Goal: Task Accomplishment & Management: Use online tool/utility

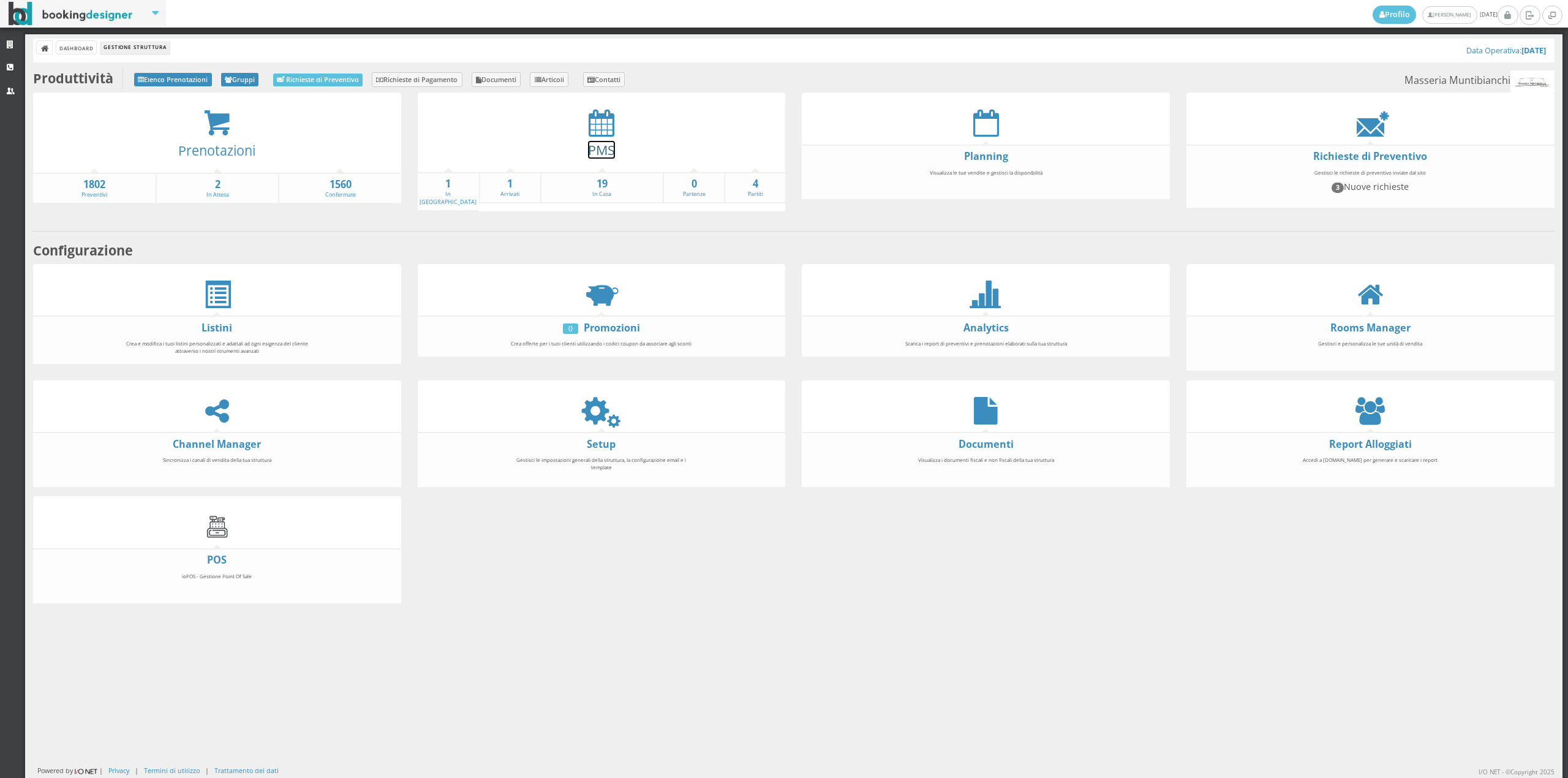
click at [593, 146] on link "PMS" at bounding box center [601, 150] width 27 height 18
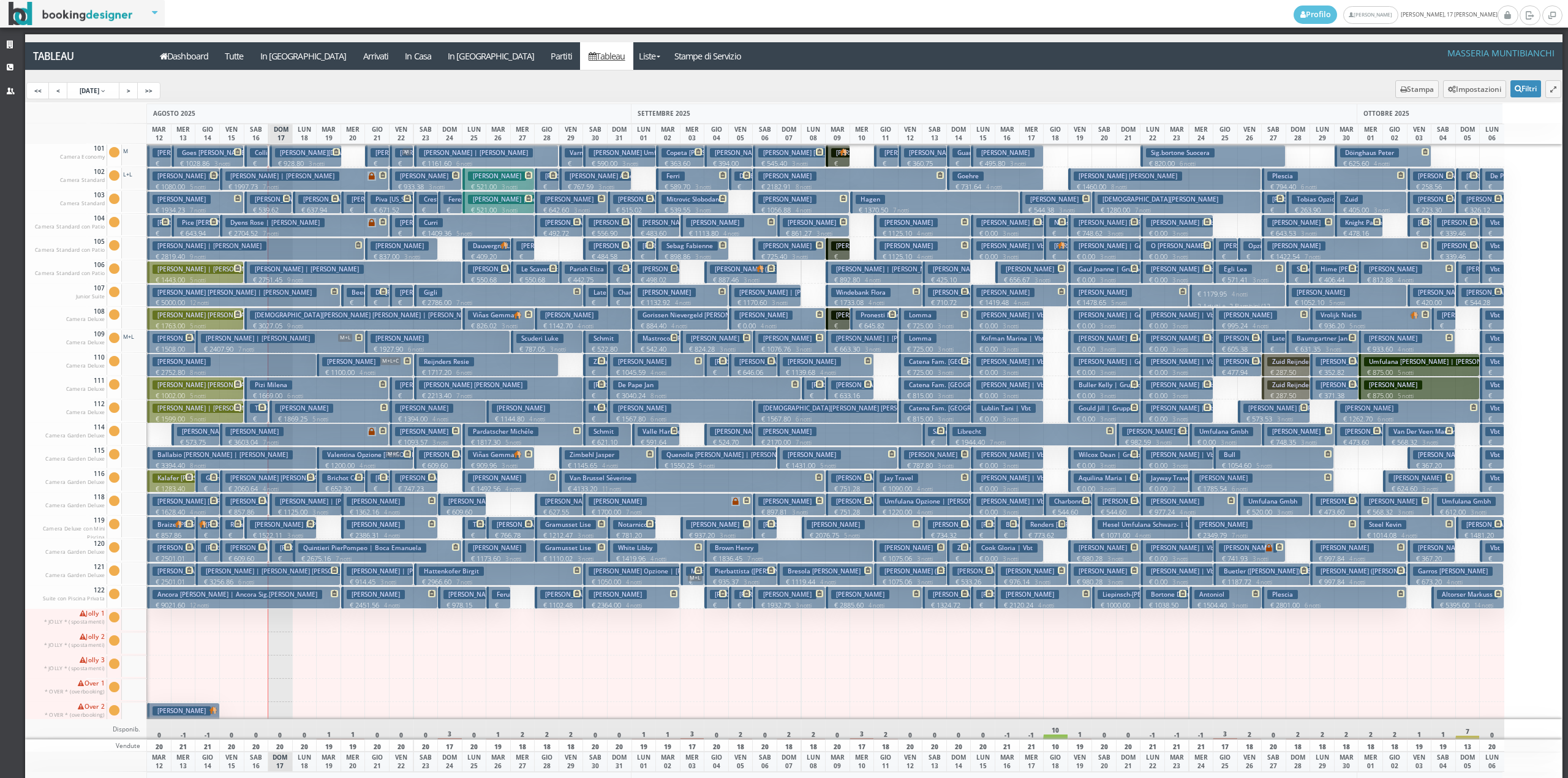
click at [244, 501] on h3 "Sabbah Cedric | Sabbah Cédric" at bounding box center [282, 501] width 114 height 9
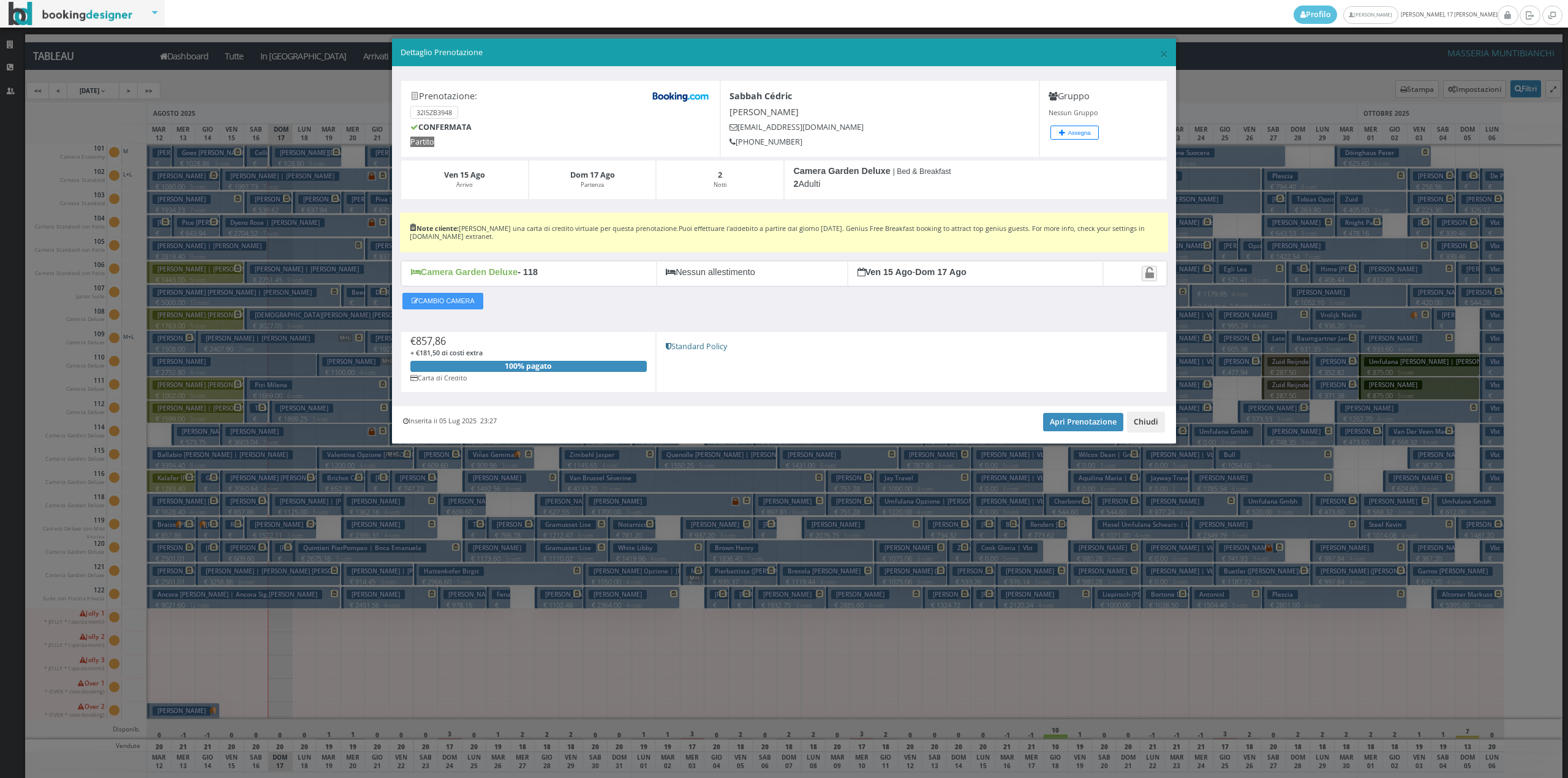
click at [1144, 429] on button "Chiudi" at bounding box center [1145, 422] width 38 height 21
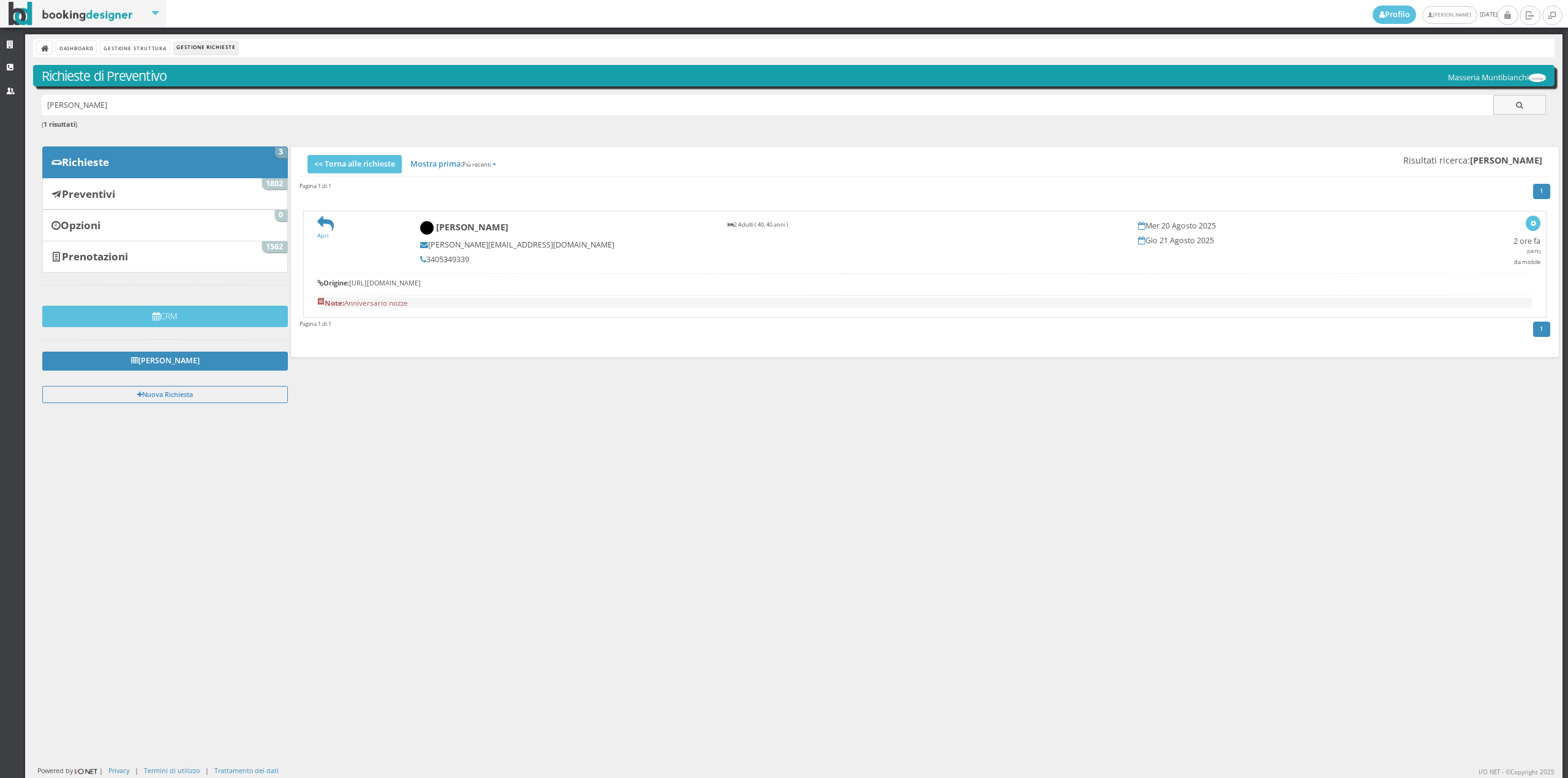
click at [321, 238] on link "Apri" at bounding box center [325, 231] width 17 height 16
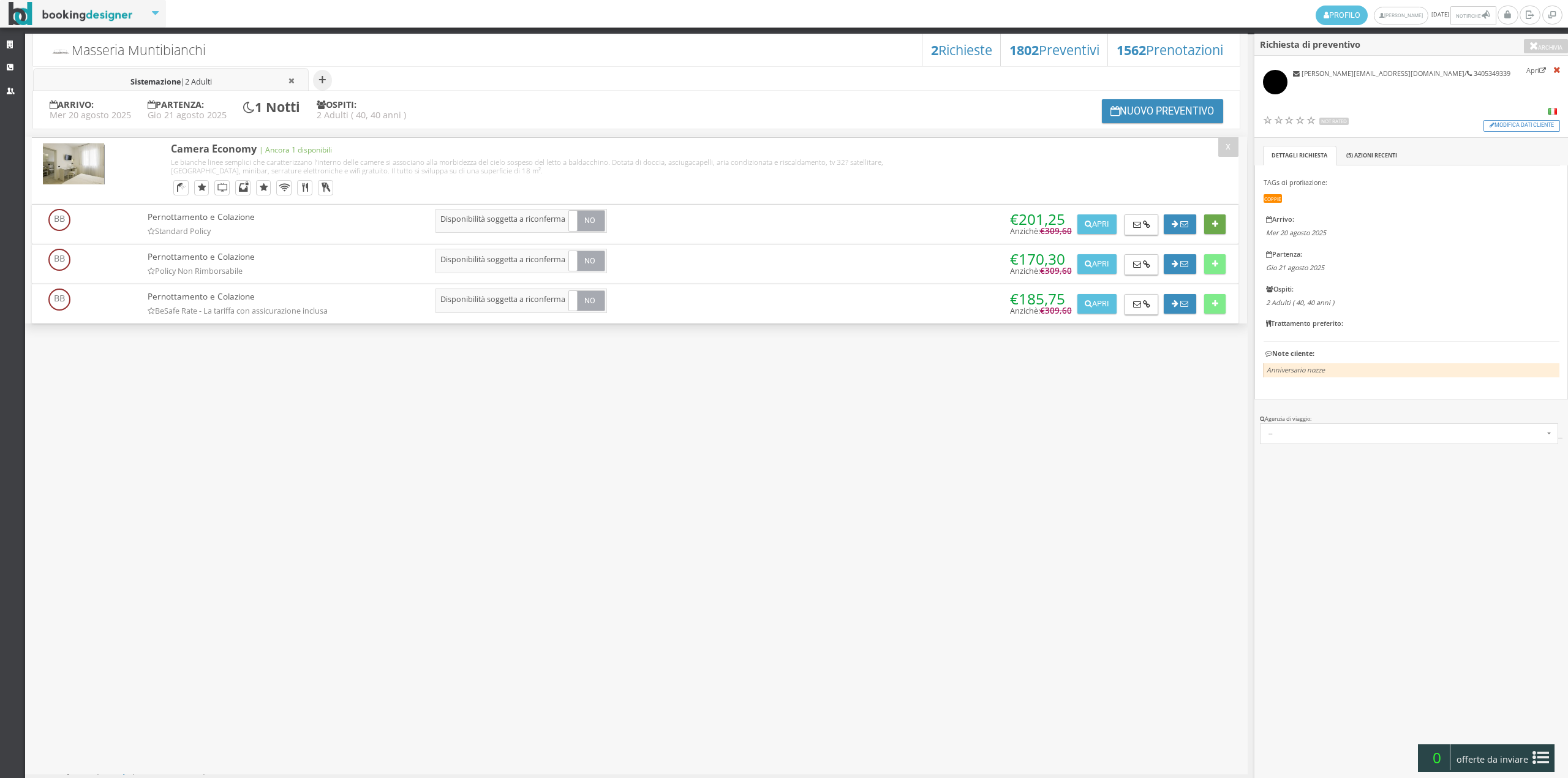
click at [1209, 226] on button at bounding box center [1214, 224] width 22 height 20
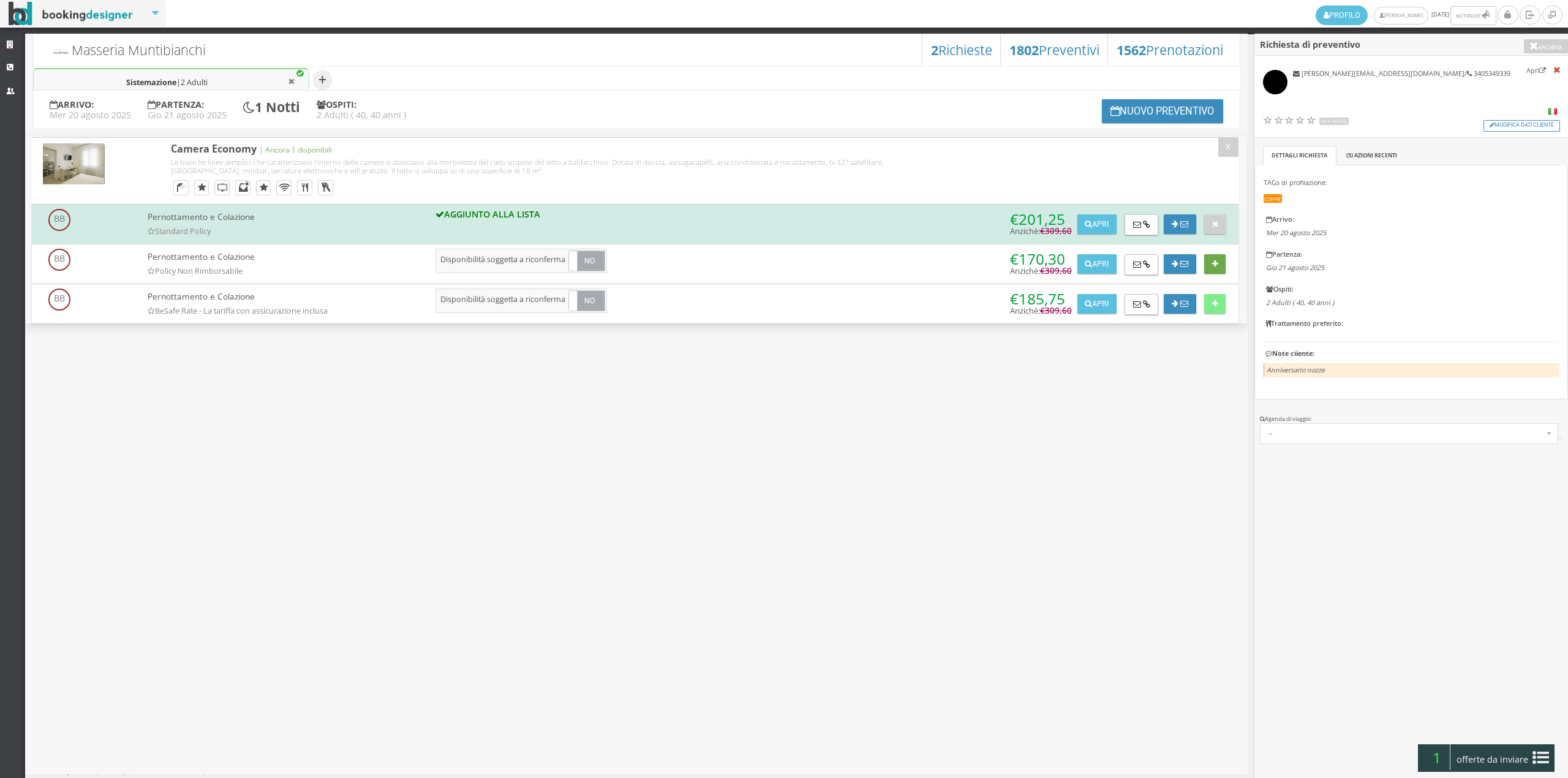
click at [1214, 254] on button at bounding box center [1214, 264] width 22 height 20
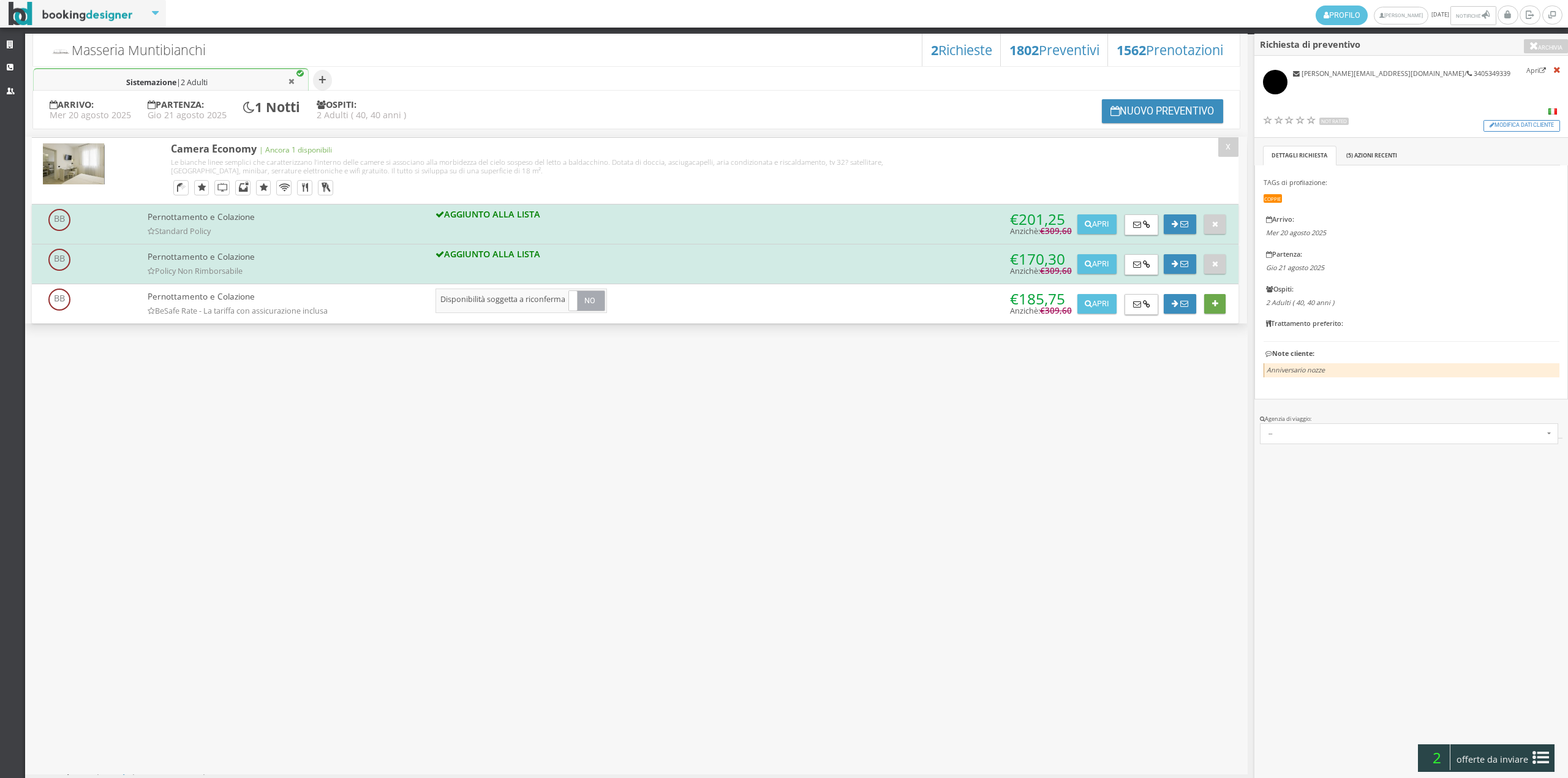
click at [1214, 300] on icon at bounding box center [1215, 304] width 6 height 8
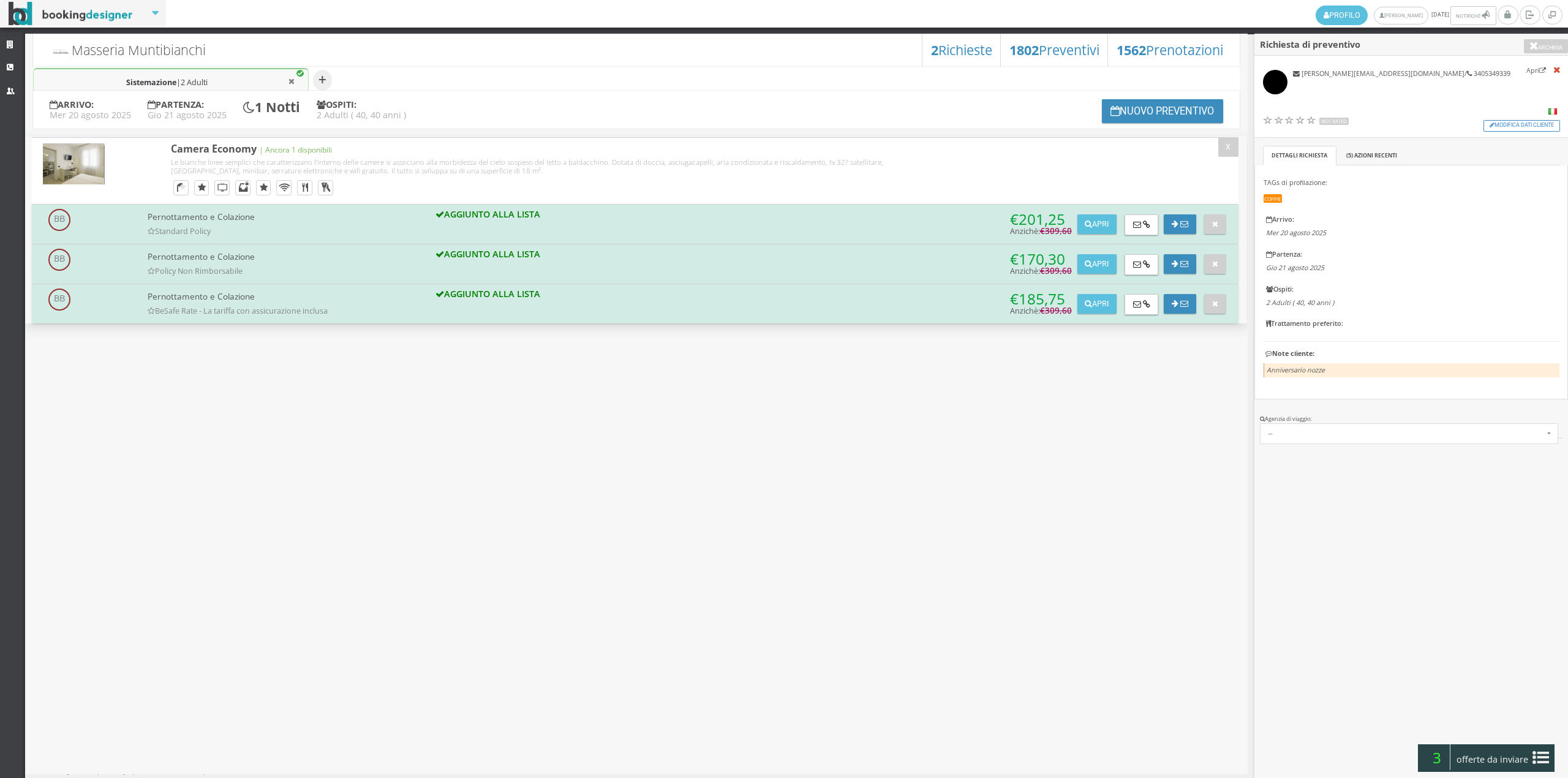
click at [1549, 744] on div "3 offerte da inviare" at bounding box center [1485, 758] width 136 height 27
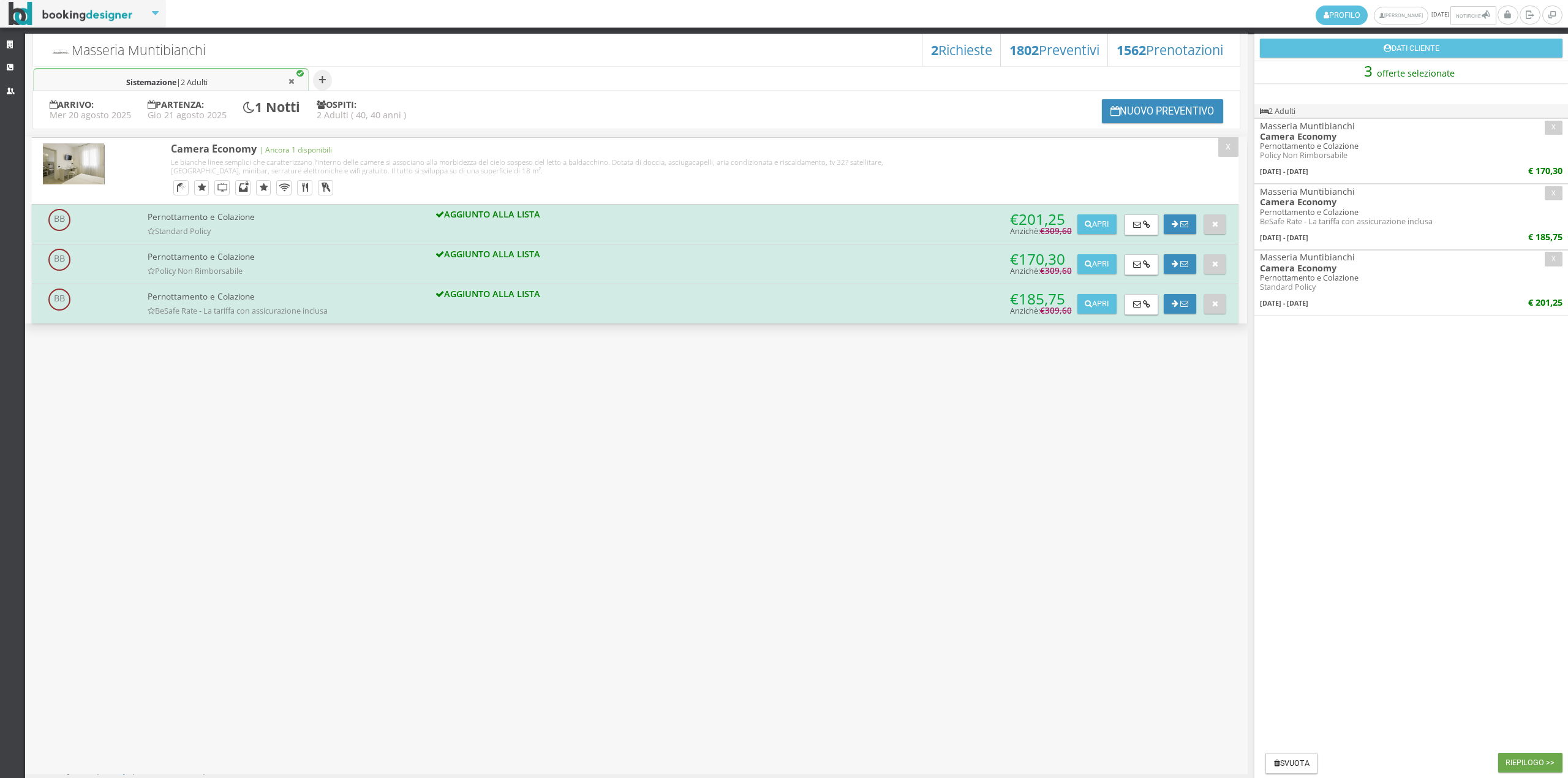
click at [1515, 764] on button "Riepilogo >>" at bounding box center [1530, 762] width 65 height 20
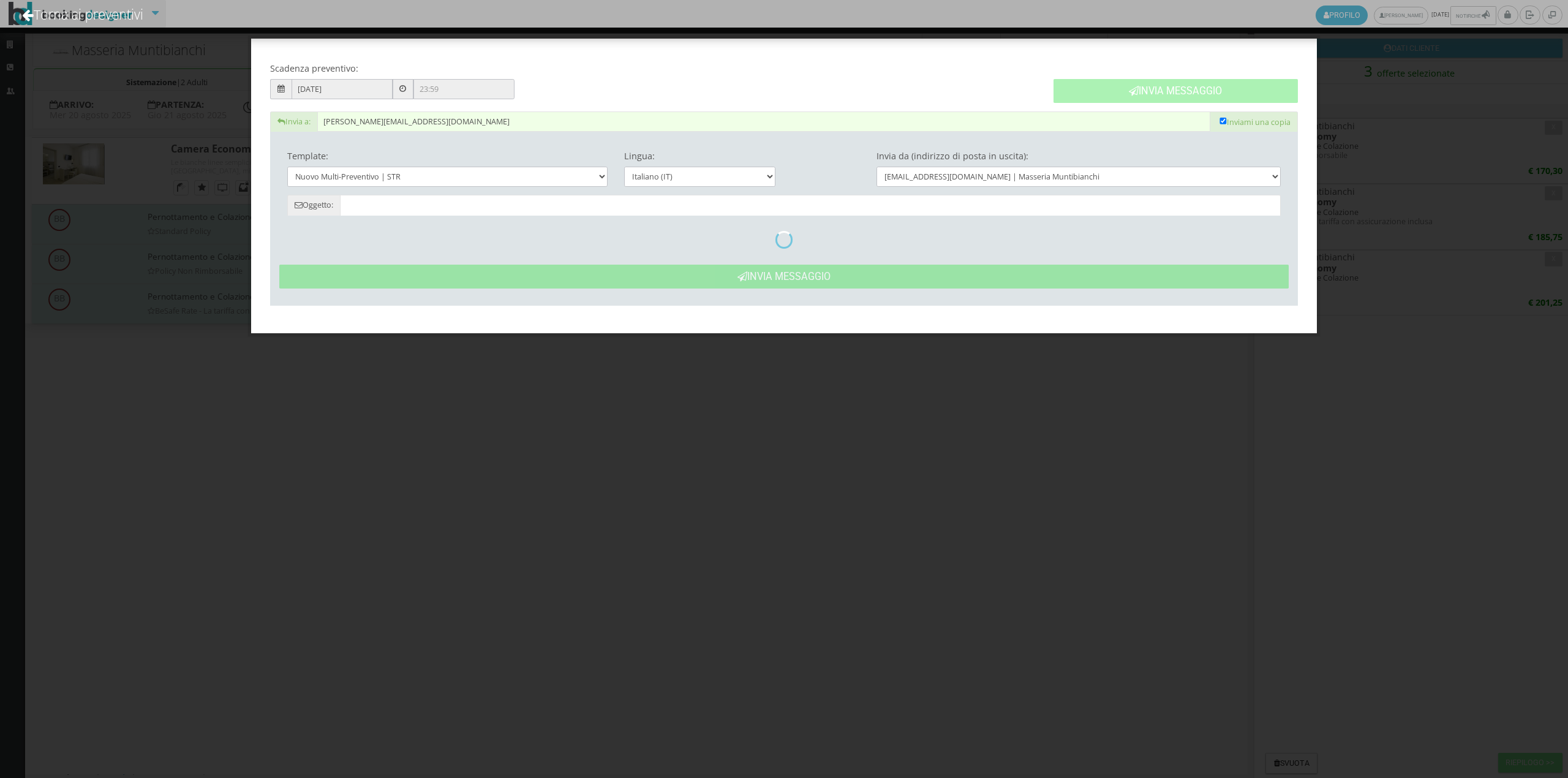
type input "Masseria Muntibianchi: Preventivo - Cliente"
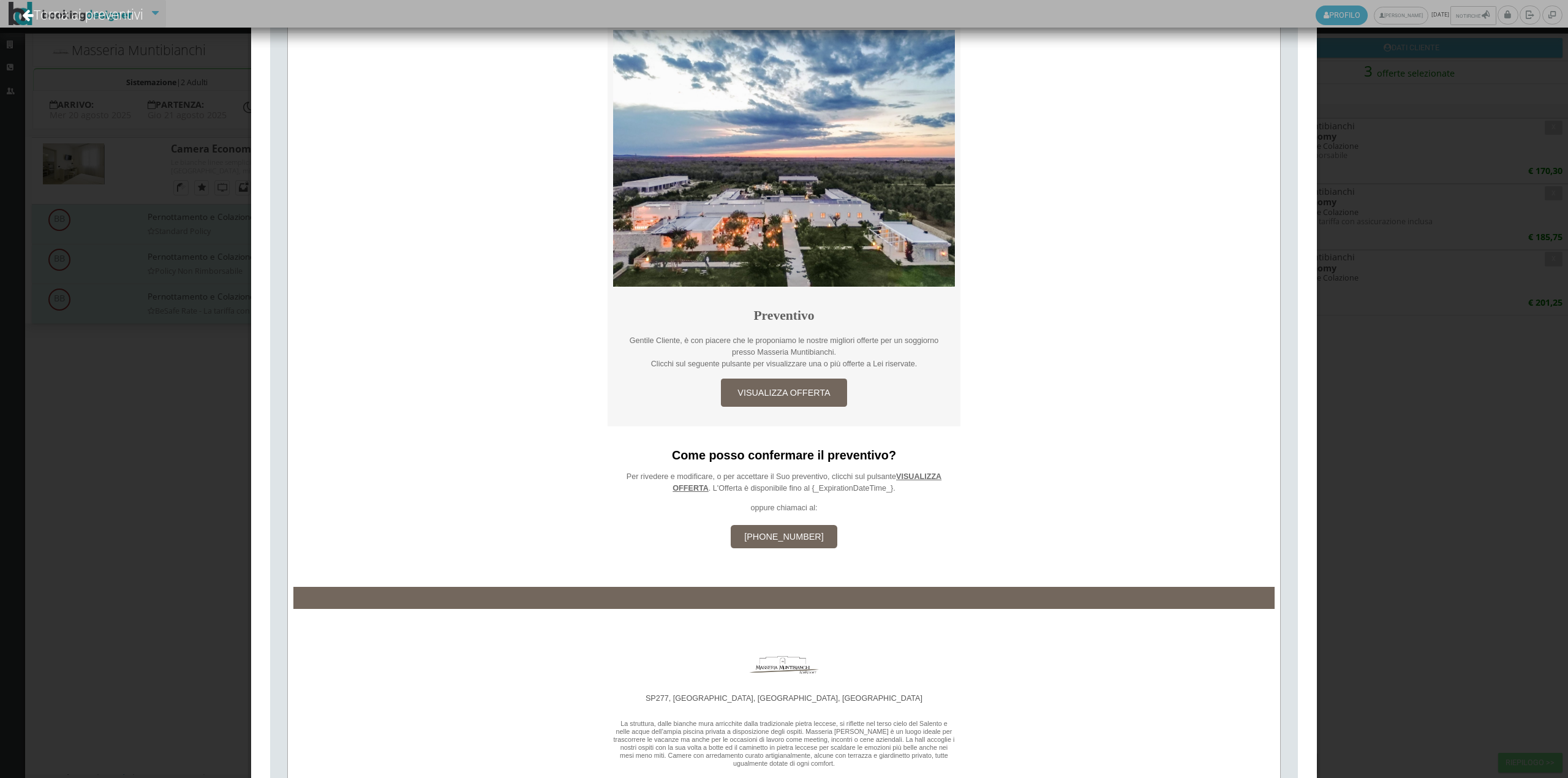
scroll to position [453, 0]
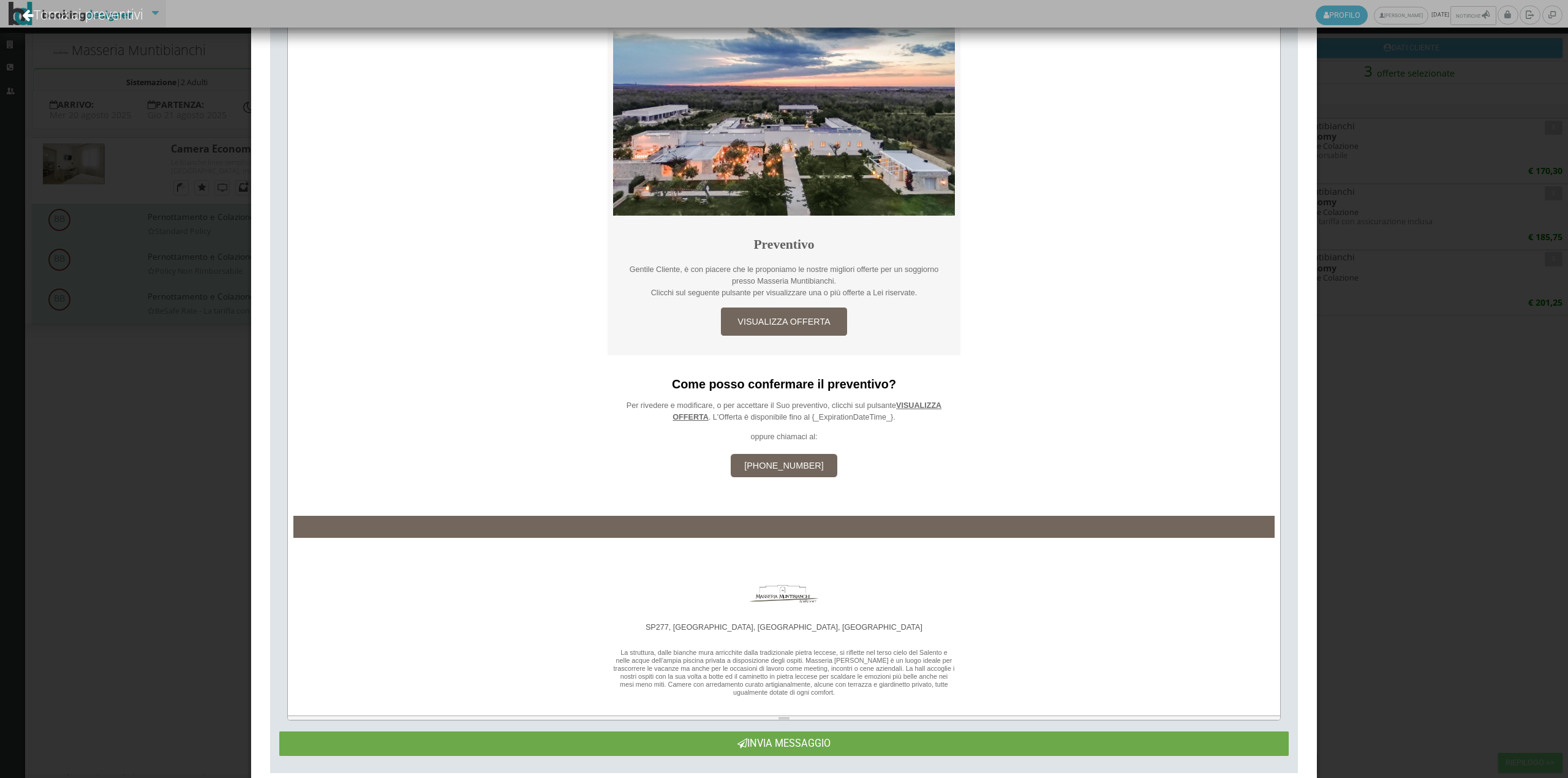
click at [905, 749] on button "Invia Messaggio" at bounding box center [784, 743] width 1010 height 24
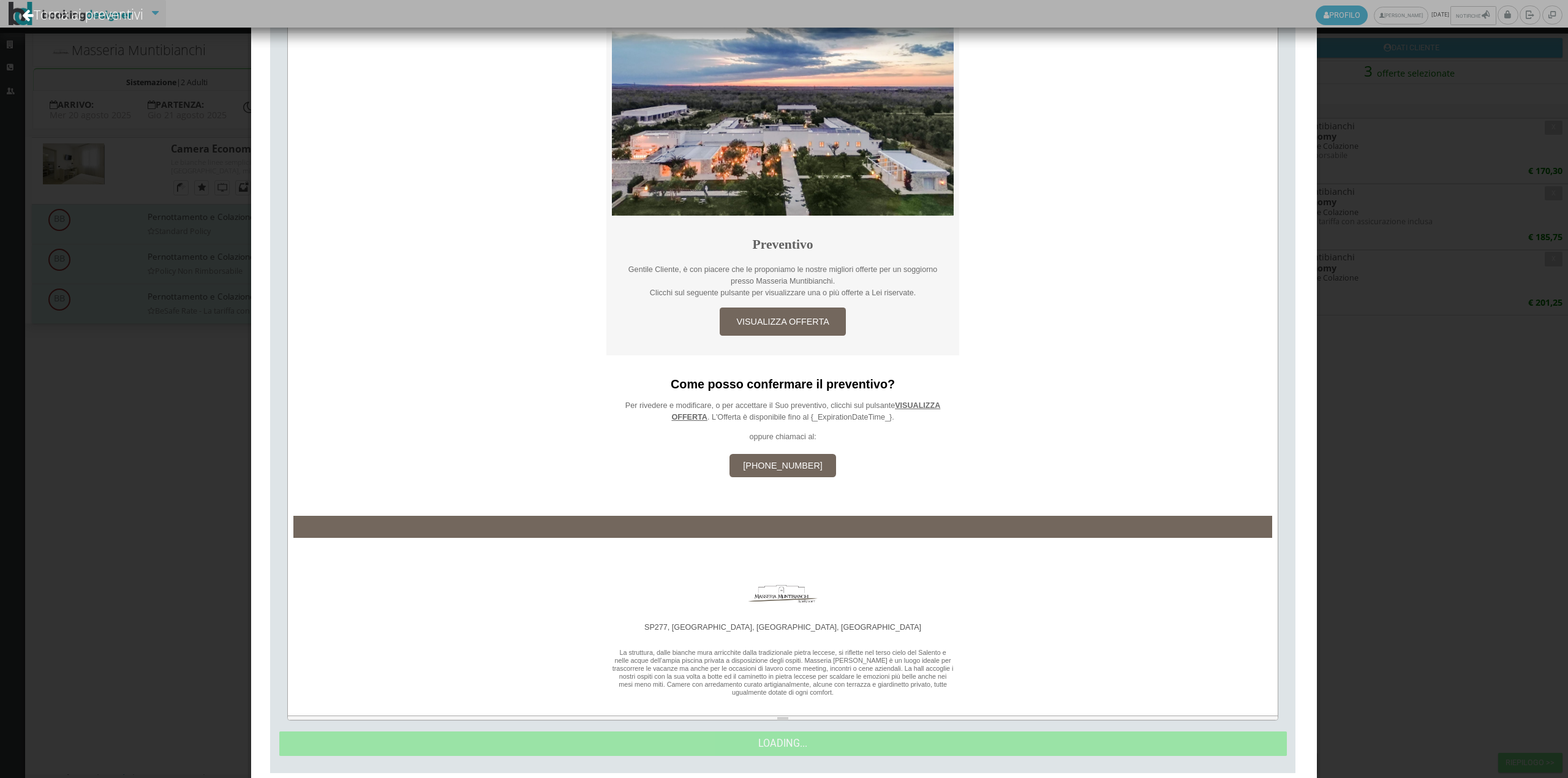
scroll to position [0, 0]
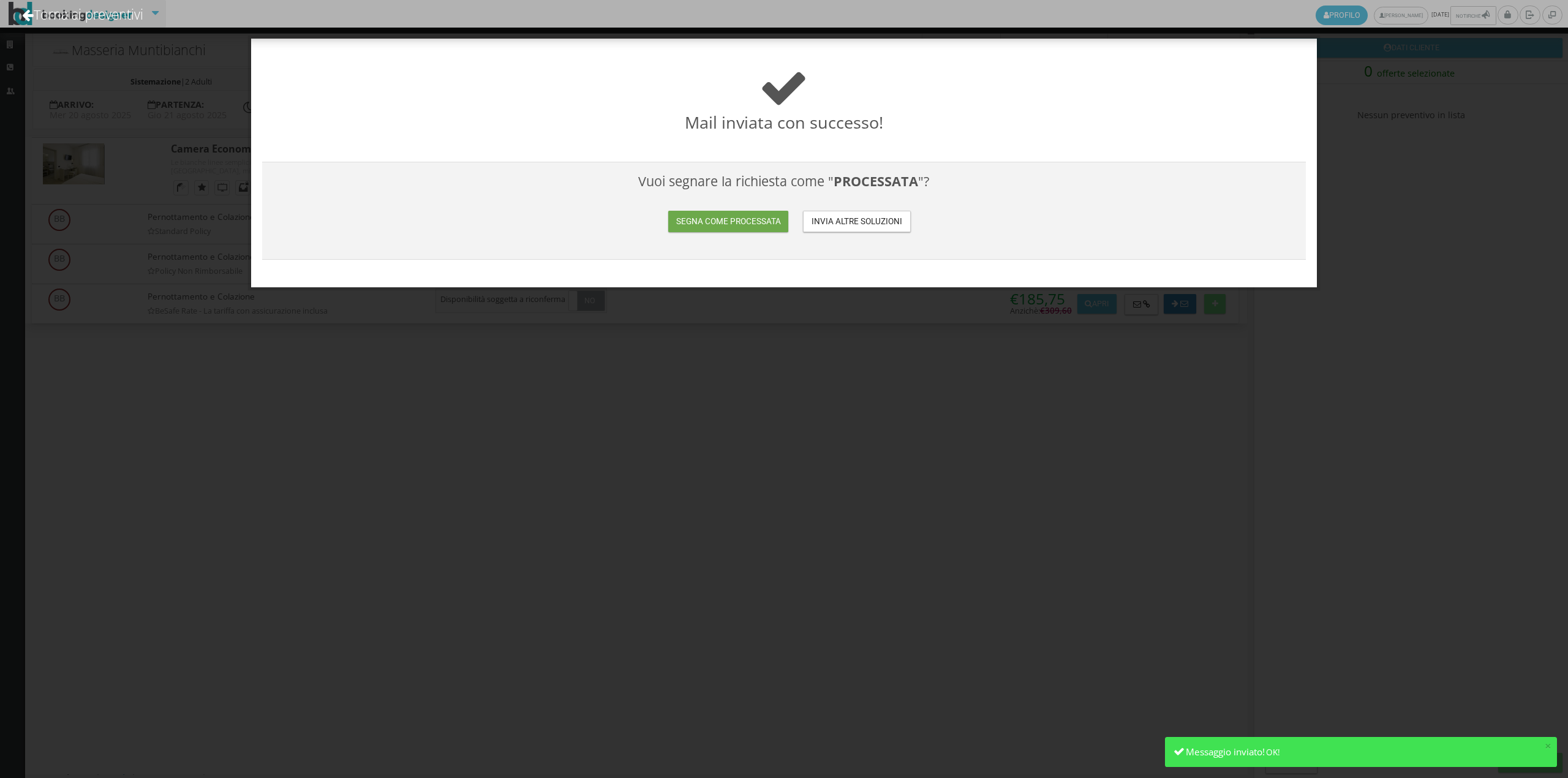
click at [763, 213] on button "Segna come processata" at bounding box center [728, 221] width 120 height 22
